Goal: Transaction & Acquisition: Obtain resource

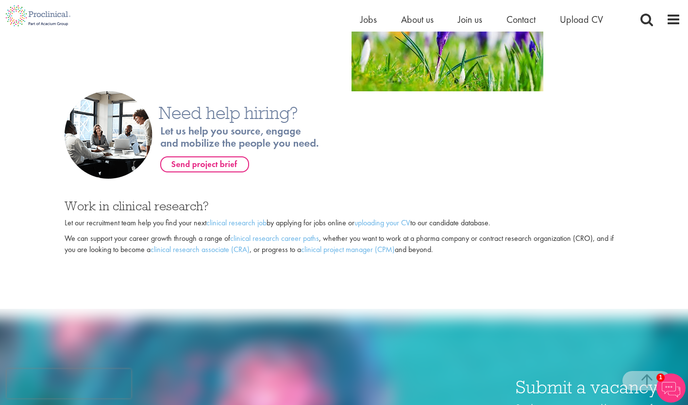
scroll to position [614, 0]
click at [252, 221] on link "clinical research job" at bounding box center [236, 222] width 60 height 10
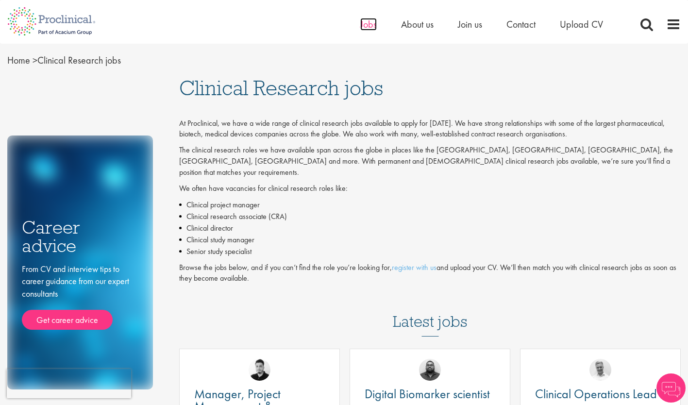
click at [369, 22] on span "Jobs" at bounding box center [368, 24] width 17 height 13
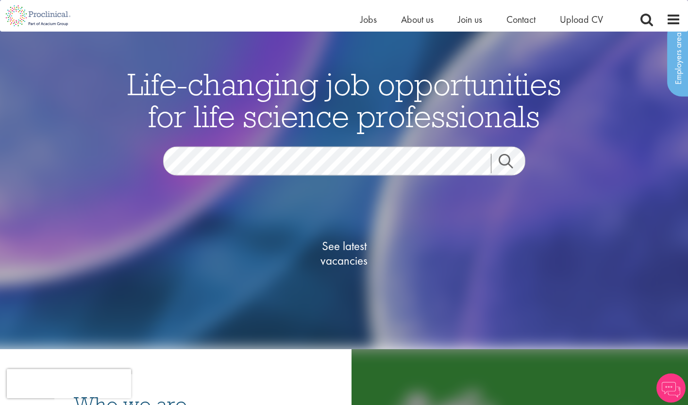
scroll to position [39, 0]
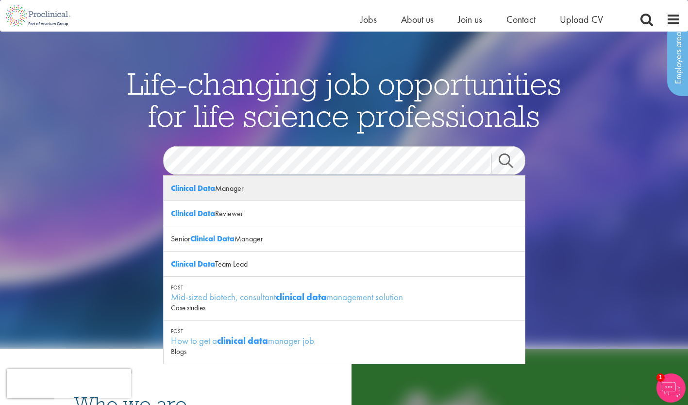
click at [293, 185] on div "Clinical Data Manager" at bounding box center [344, 188] width 361 height 25
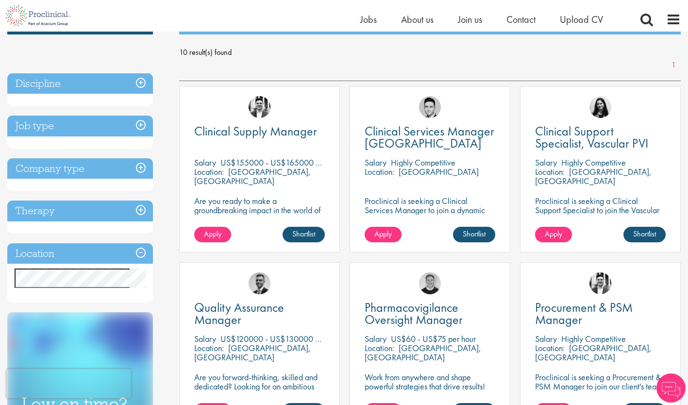
scroll to position [130, 0]
click at [140, 83] on h3 "Discipline" at bounding box center [80, 83] width 146 height 21
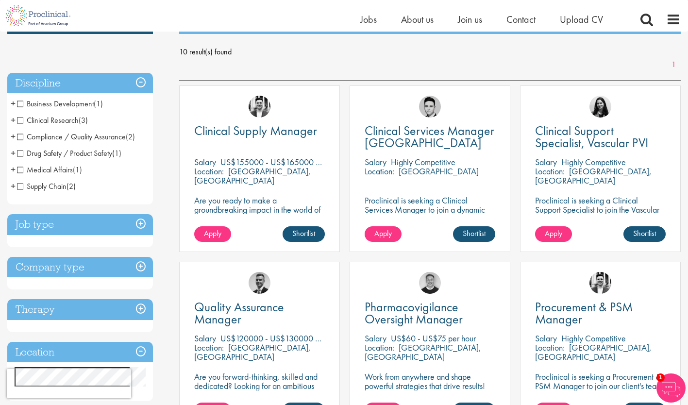
click at [140, 83] on h3 "Discipline" at bounding box center [80, 83] width 146 height 21
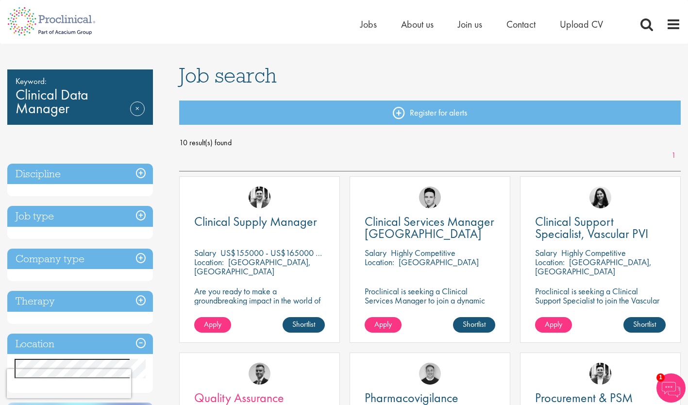
scroll to position [0, 0]
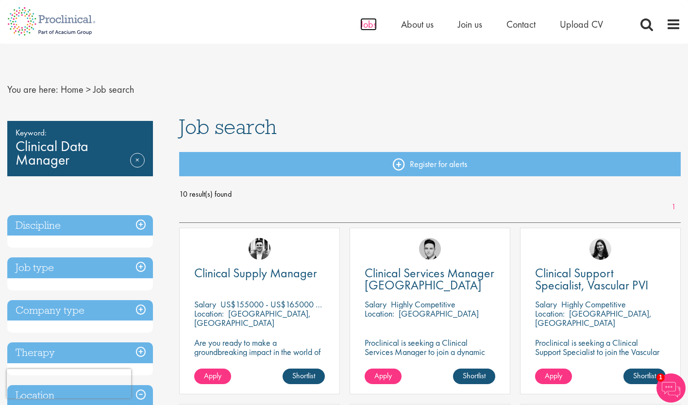
click at [370, 25] on span "Jobs" at bounding box center [368, 24] width 17 height 13
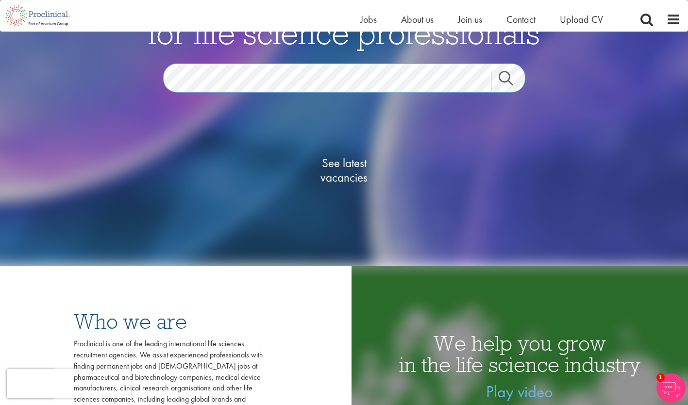
scroll to position [125, 0]
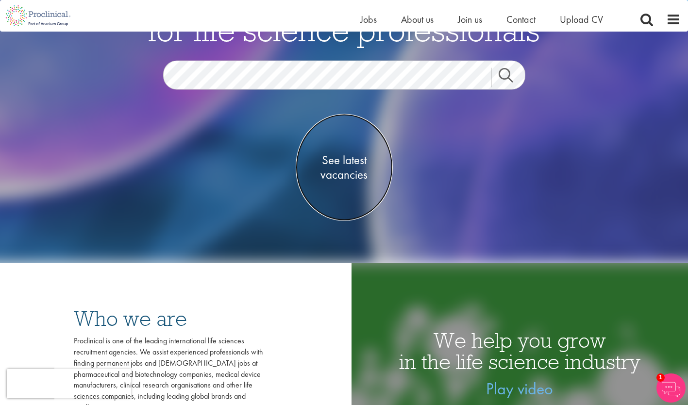
click at [342, 162] on span "See latest vacancies" at bounding box center [344, 167] width 97 height 29
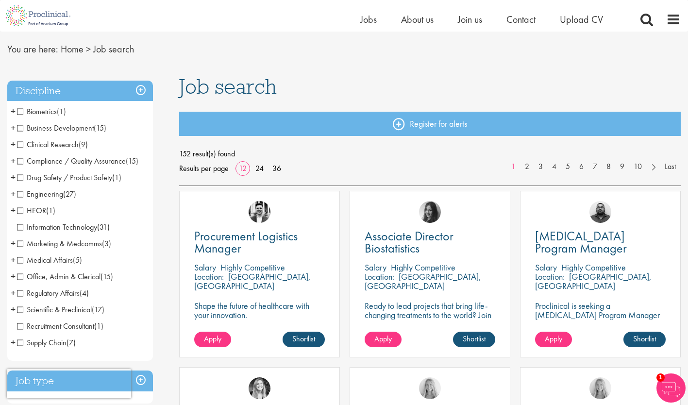
scroll to position [31, 0]
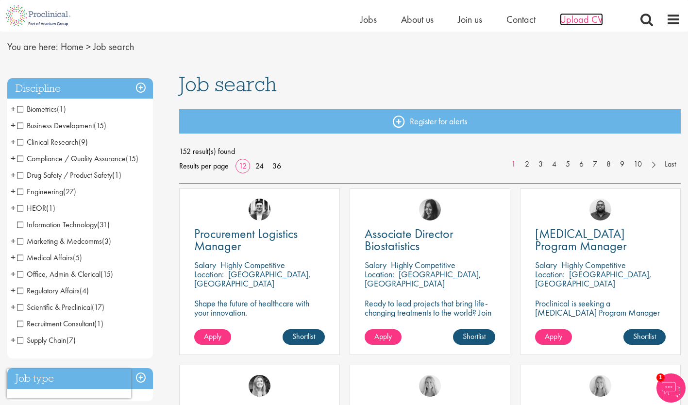
click at [585, 21] on span "Upload CV" at bounding box center [581, 19] width 43 height 13
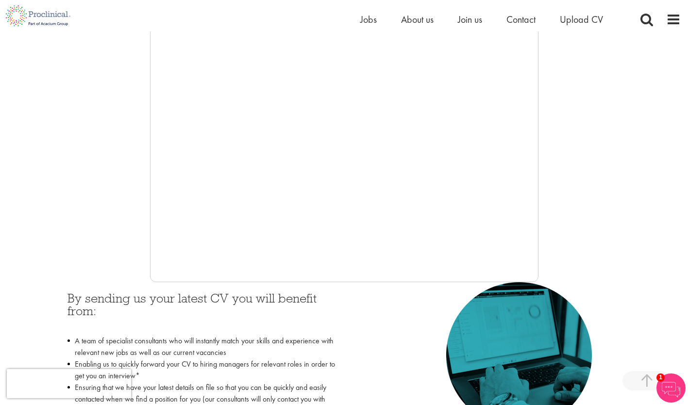
scroll to position [209, 0]
